Goal: Task Accomplishment & Management: Manage account settings

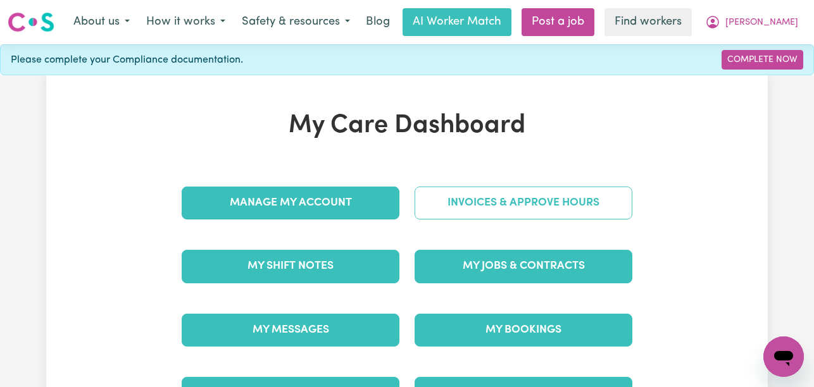
click at [428, 213] on link "Invoices & Approve Hours" at bounding box center [523, 203] width 218 height 33
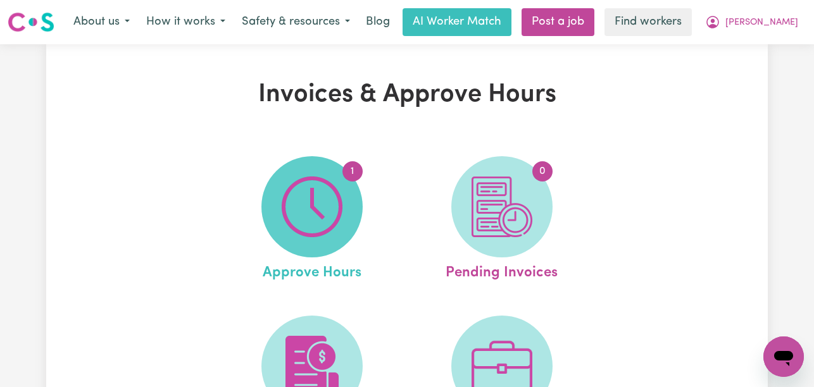
click at [348, 216] on span "1" at bounding box center [311, 206] width 101 height 101
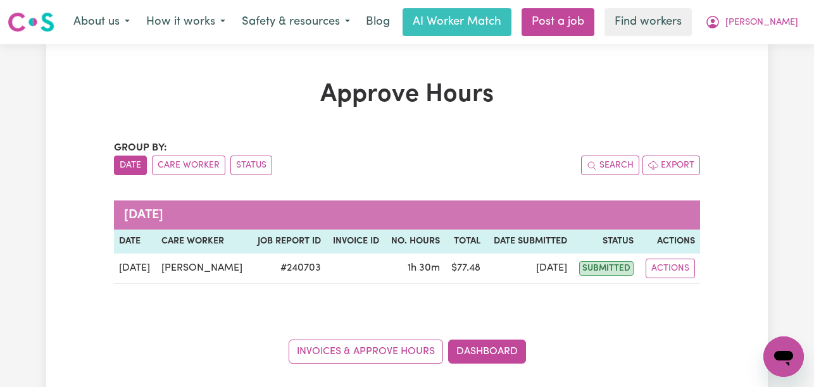
click at [813, 8] on div "Menu About us How it works Safety & resources Blog AI Worker Match Post a job F…" at bounding box center [407, 22] width 814 height 29
click at [778, 19] on span "[PERSON_NAME]" at bounding box center [761, 23] width 73 height 14
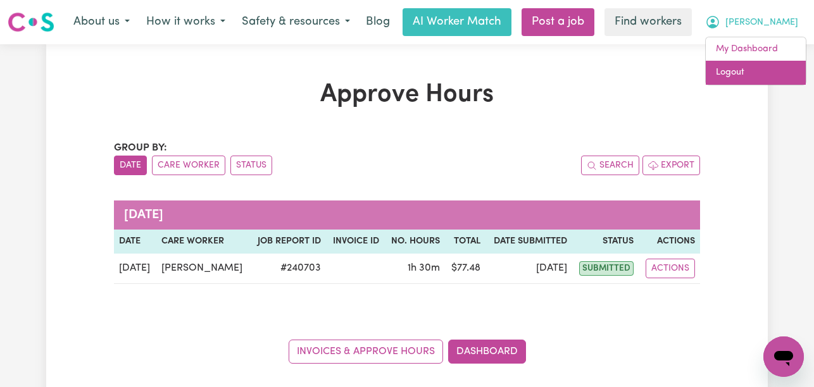
click at [743, 76] on link "Logout" at bounding box center [756, 73] width 100 height 24
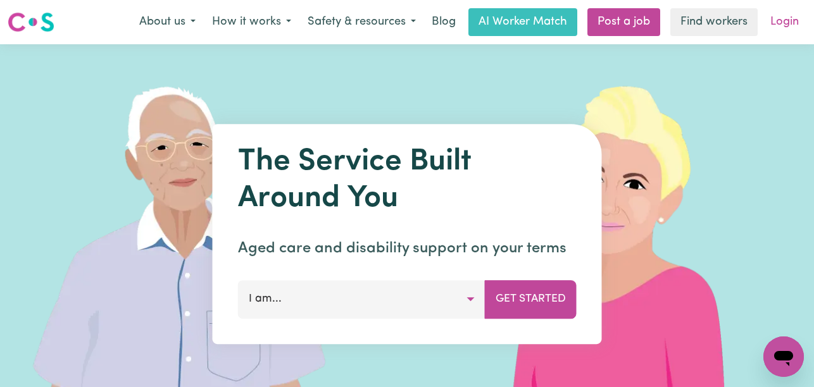
click at [780, 26] on link "Login" at bounding box center [785, 22] width 44 height 28
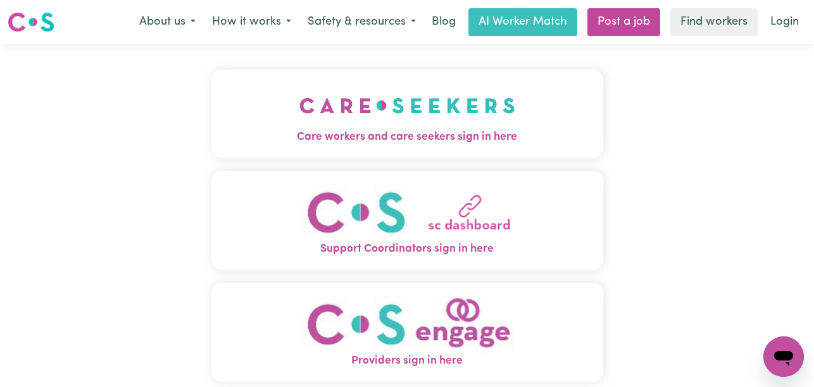
click at [299, 103] on img "Care workers and care seekers sign in here" at bounding box center [407, 105] width 216 height 47
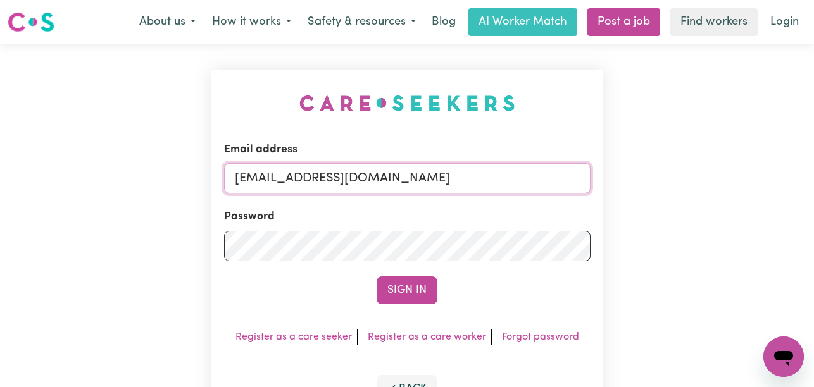
drag, startPoint x: 544, startPoint y: 180, endPoint x: 301, endPoint y: 179, distance: 243.6
click at [301, 179] on input "[EMAIL_ADDRESS][DOMAIN_NAME]" at bounding box center [407, 178] width 366 height 30
paste input "VivienneWard"
type input "[EMAIL_ADDRESS][DOMAIN_NAME]"
click at [377, 277] on button "Sign In" at bounding box center [407, 291] width 61 height 28
